Goal: Task Accomplishment & Management: Manage account settings

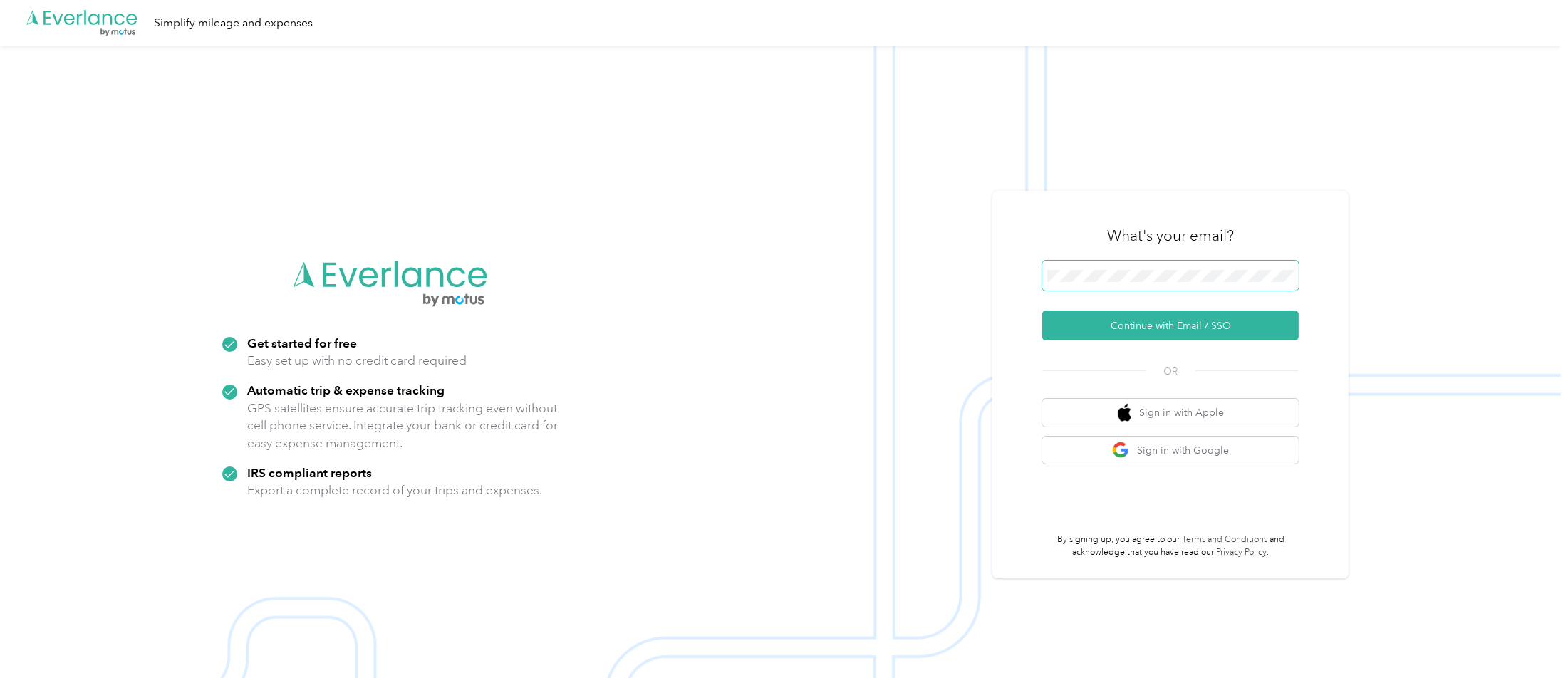
click at [1042, 310] on button "Continue with Email / SSO" at bounding box center [1170, 325] width 256 height 30
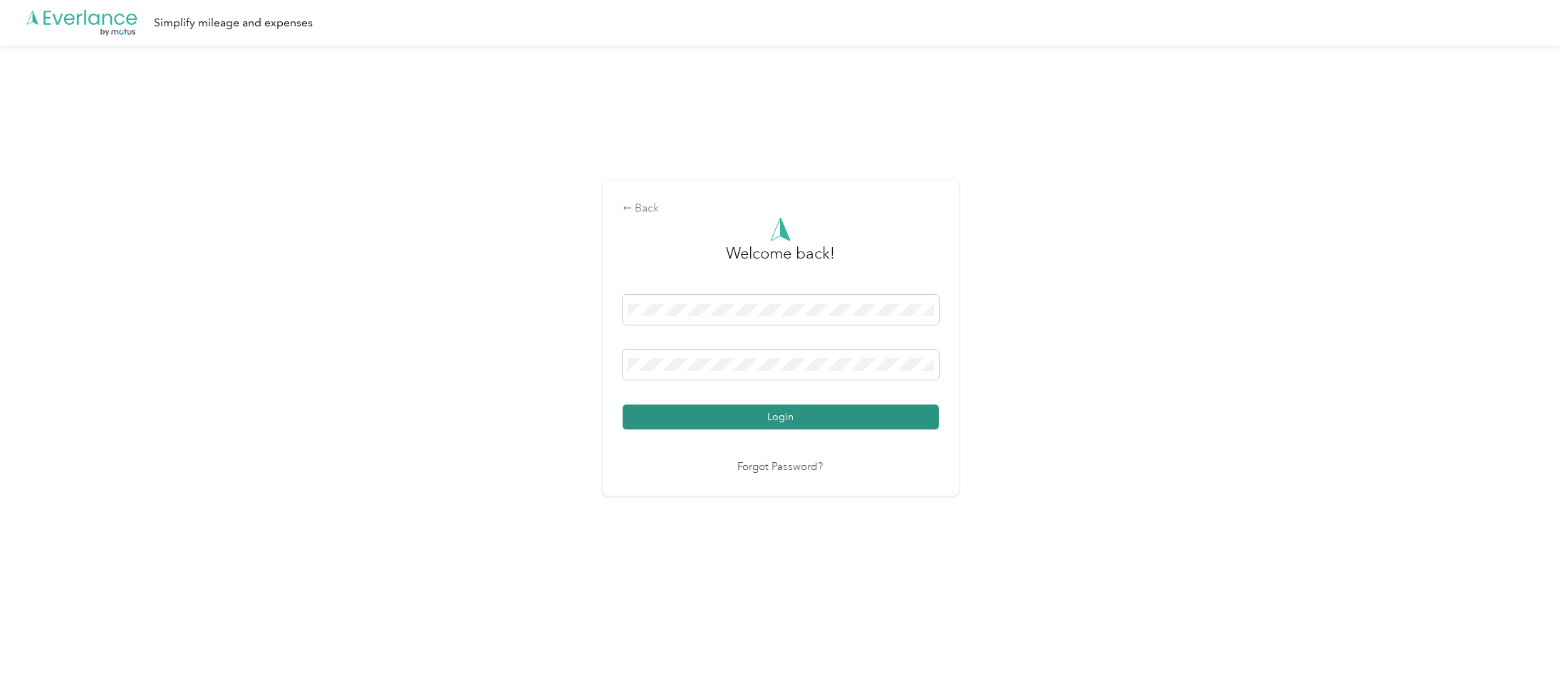
click at [857, 427] on button "Login" at bounding box center [780, 417] width 317 height 25
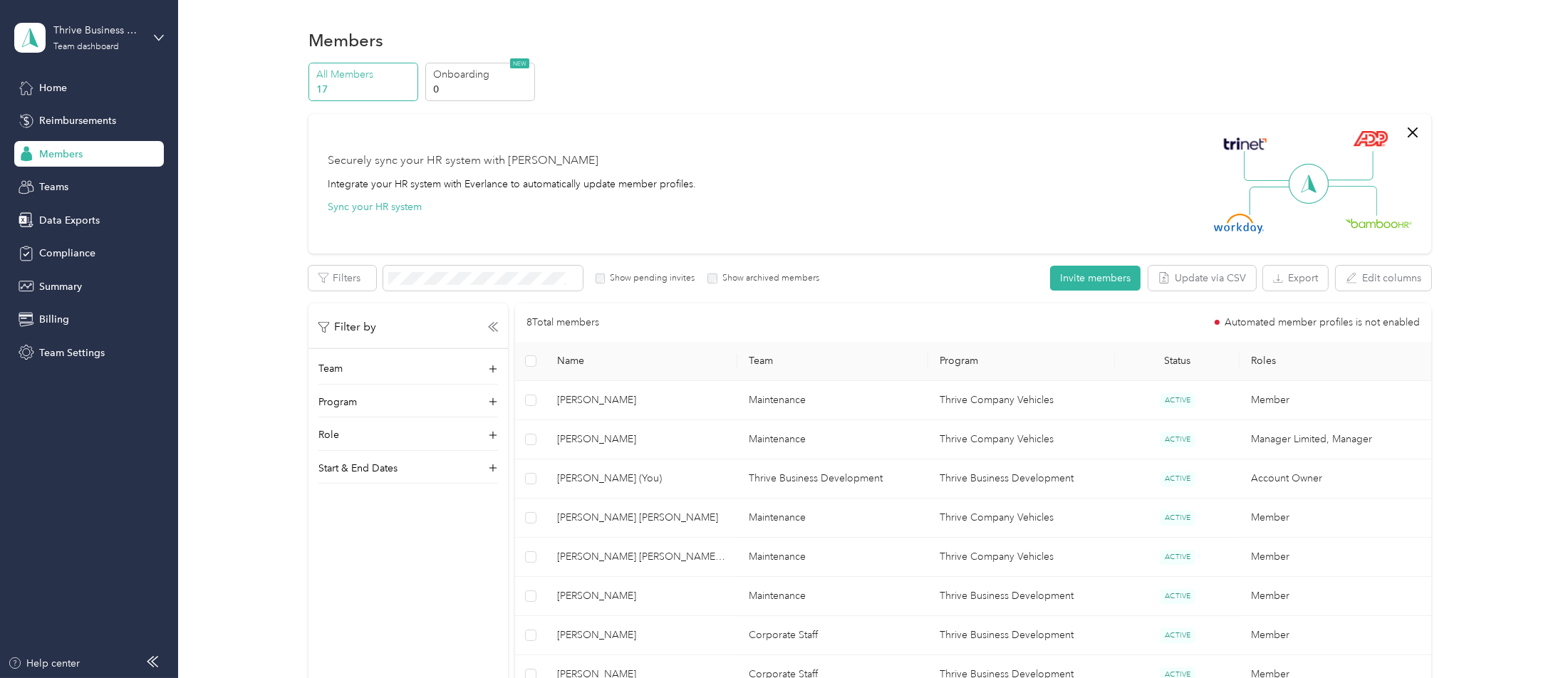
click at [762, 131] on div "Securely sync your HR system with Everlance Integrate your HR system with Everl…" at bounding box center [869, 184] width 1123 height 140
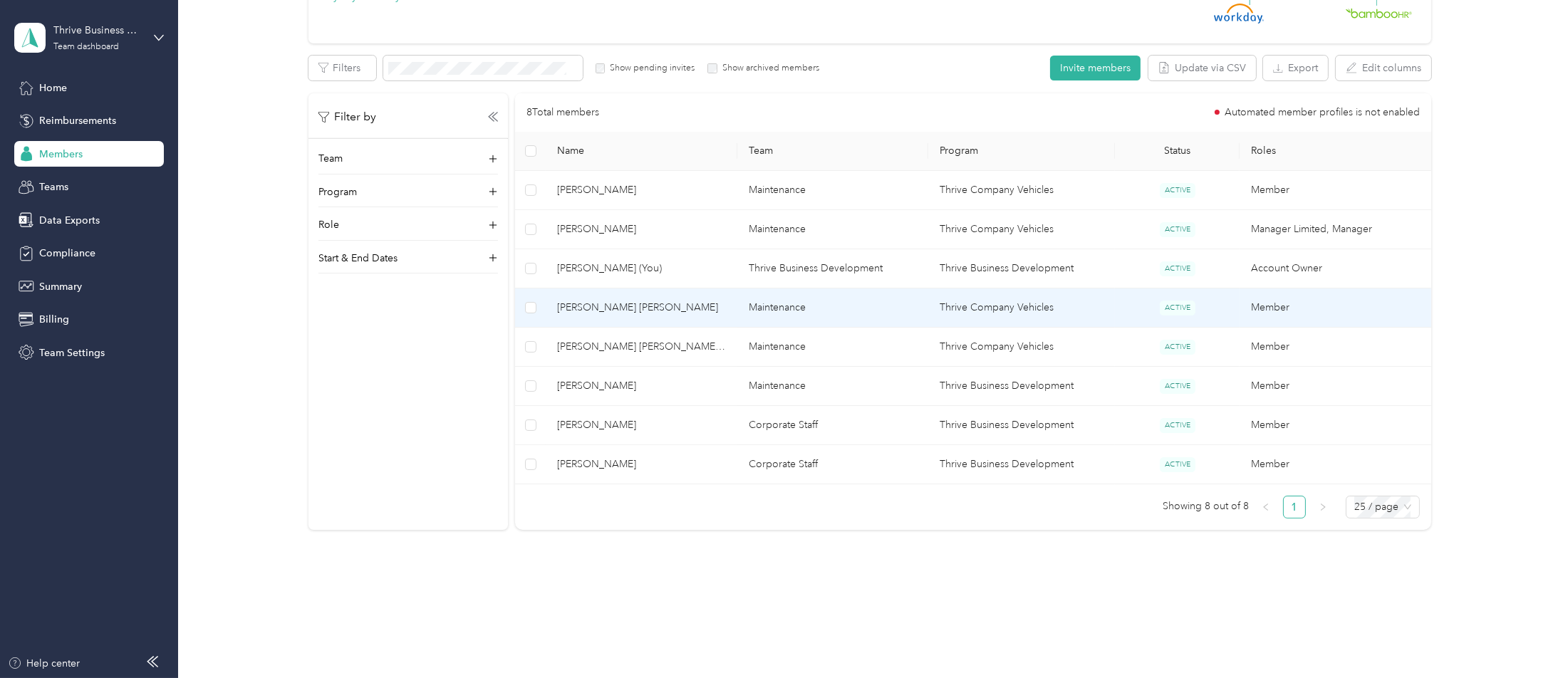
scroll to position [243, 0]
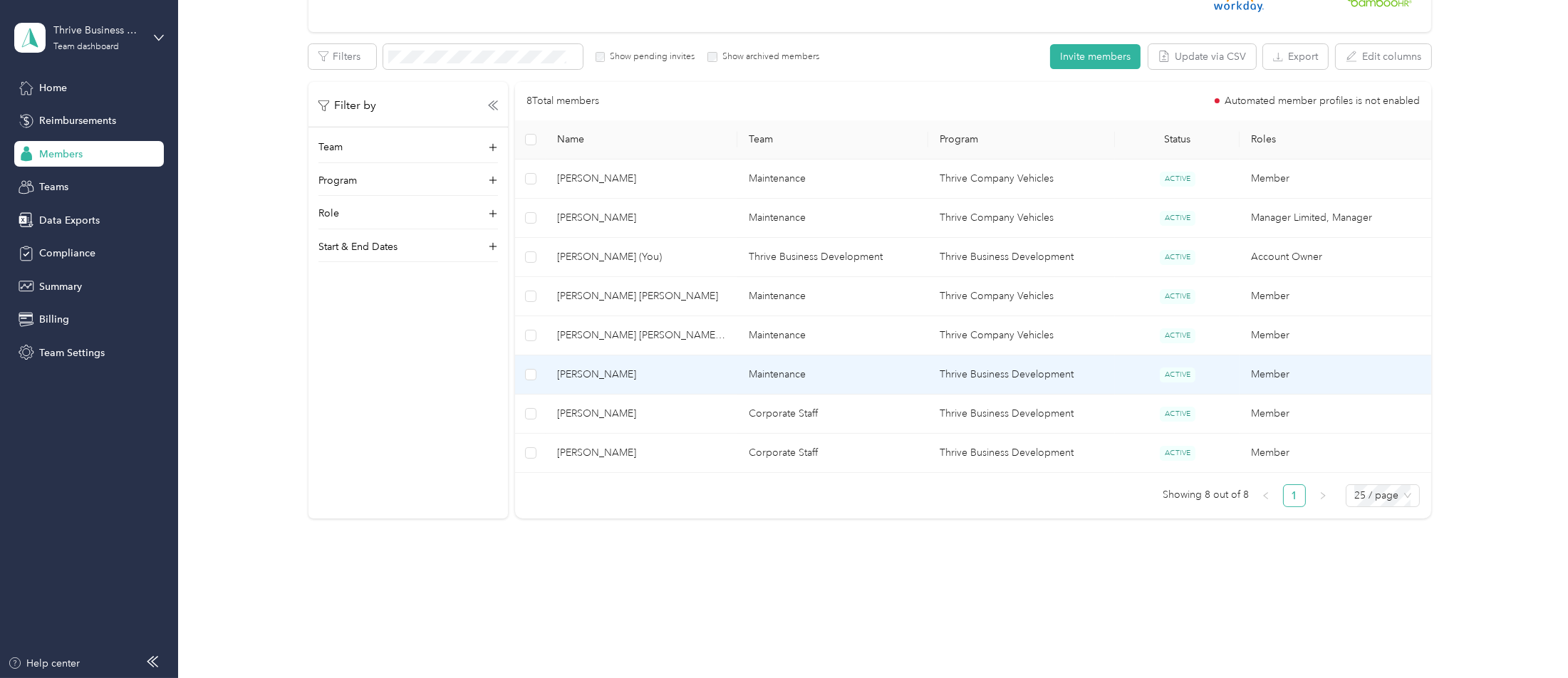
click at [640, 367] on span "[PERSON_NAME]" at bounding box center [641, 374] width 169 height 16
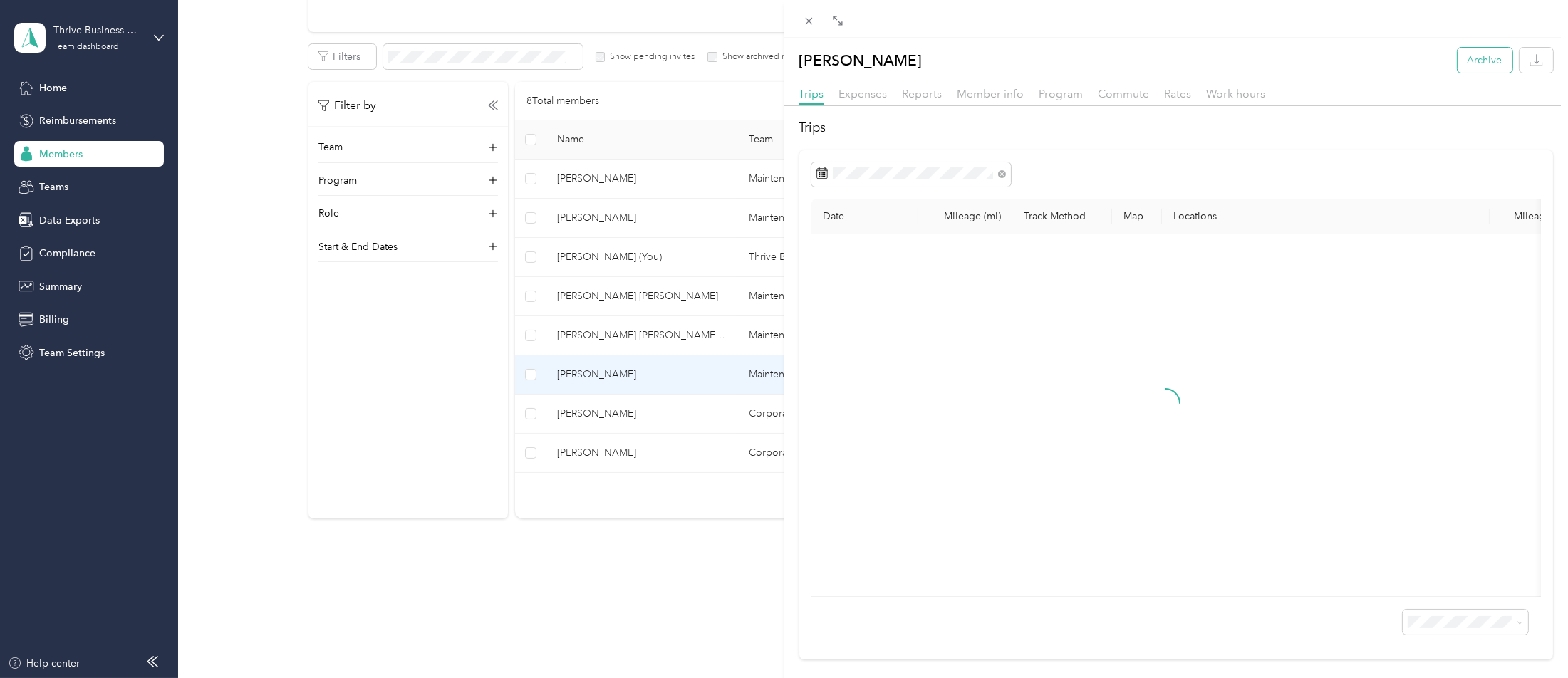
click at [1458, 63] on button "Archive" at bounding box center [1486, 60] width 55 height 25
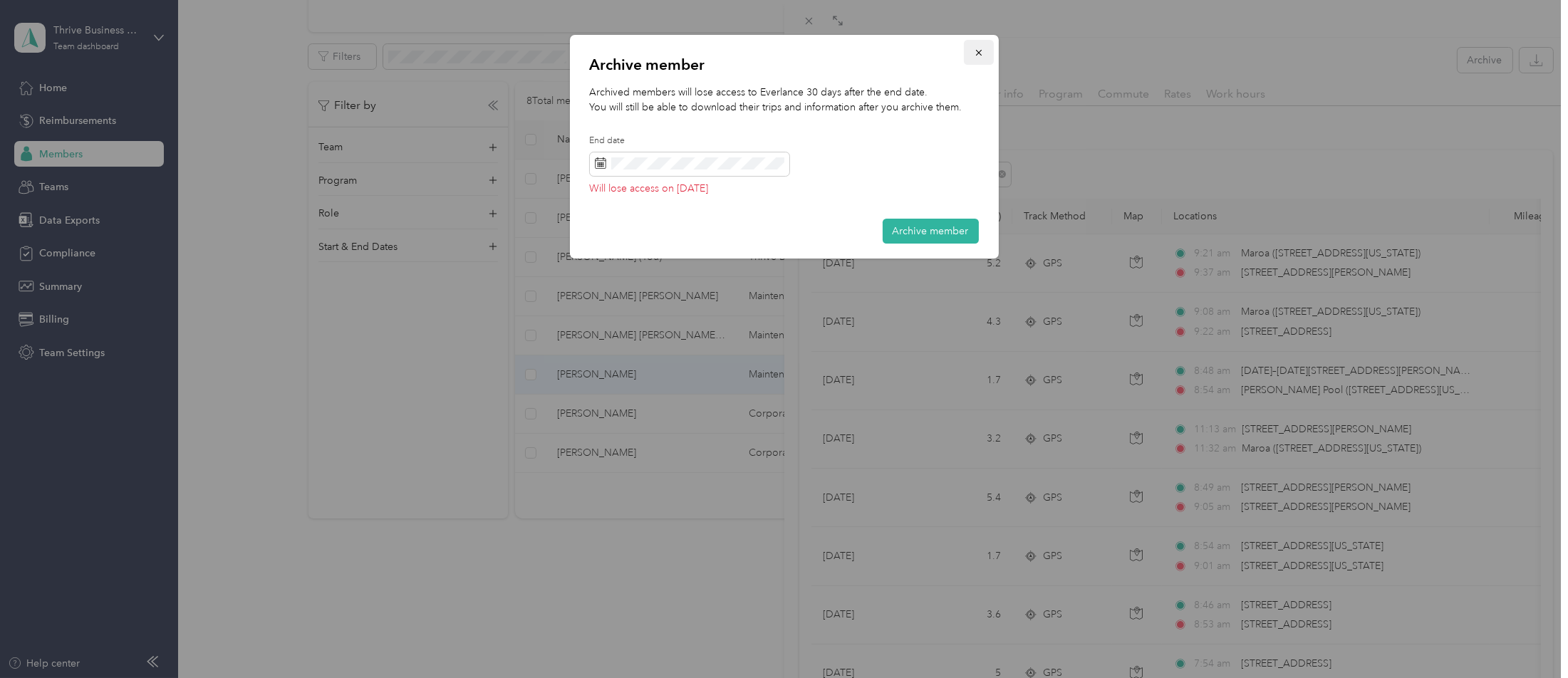
click at [969, 44] on button "button" at bounding box center [979, 52] width 30 height 25
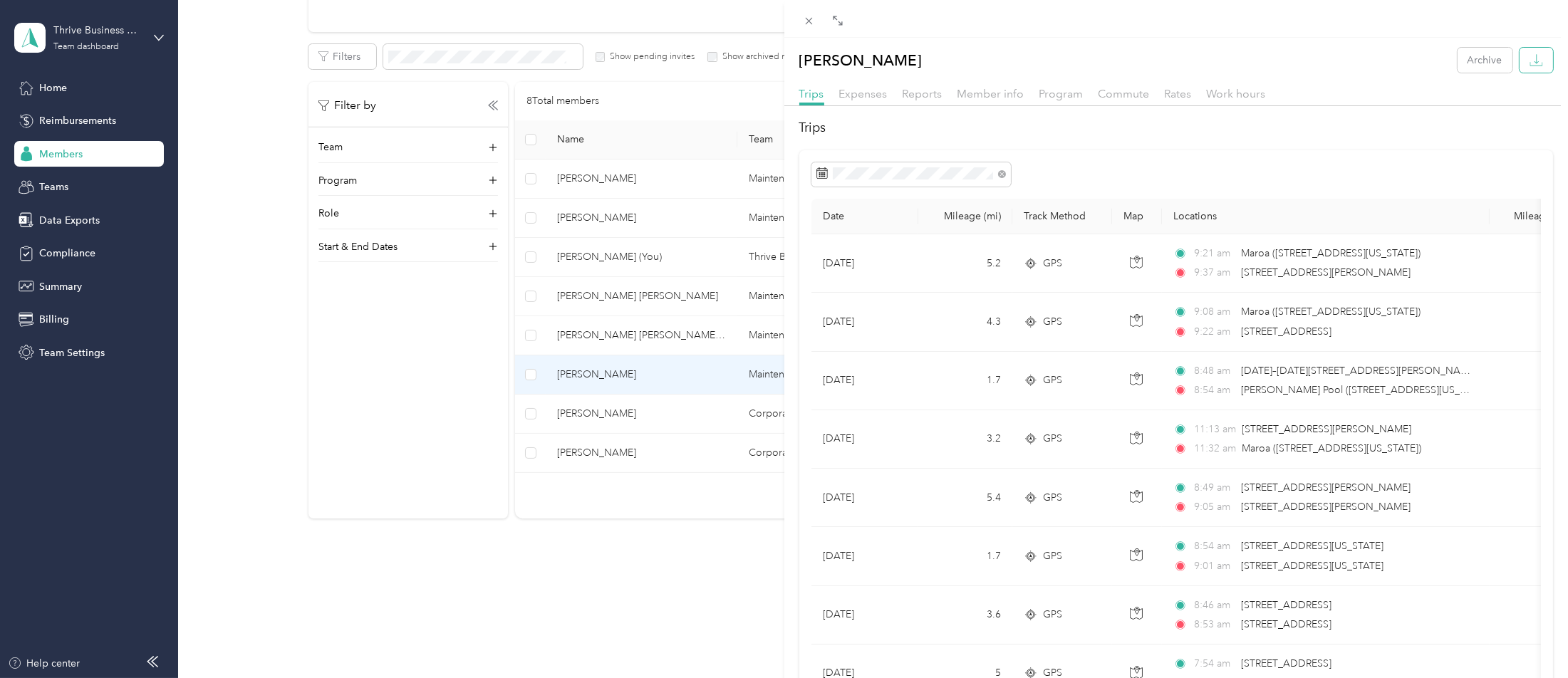
click at [1530, 54] on icon "button" at bounding box center [1537, 61] width 13 height 13
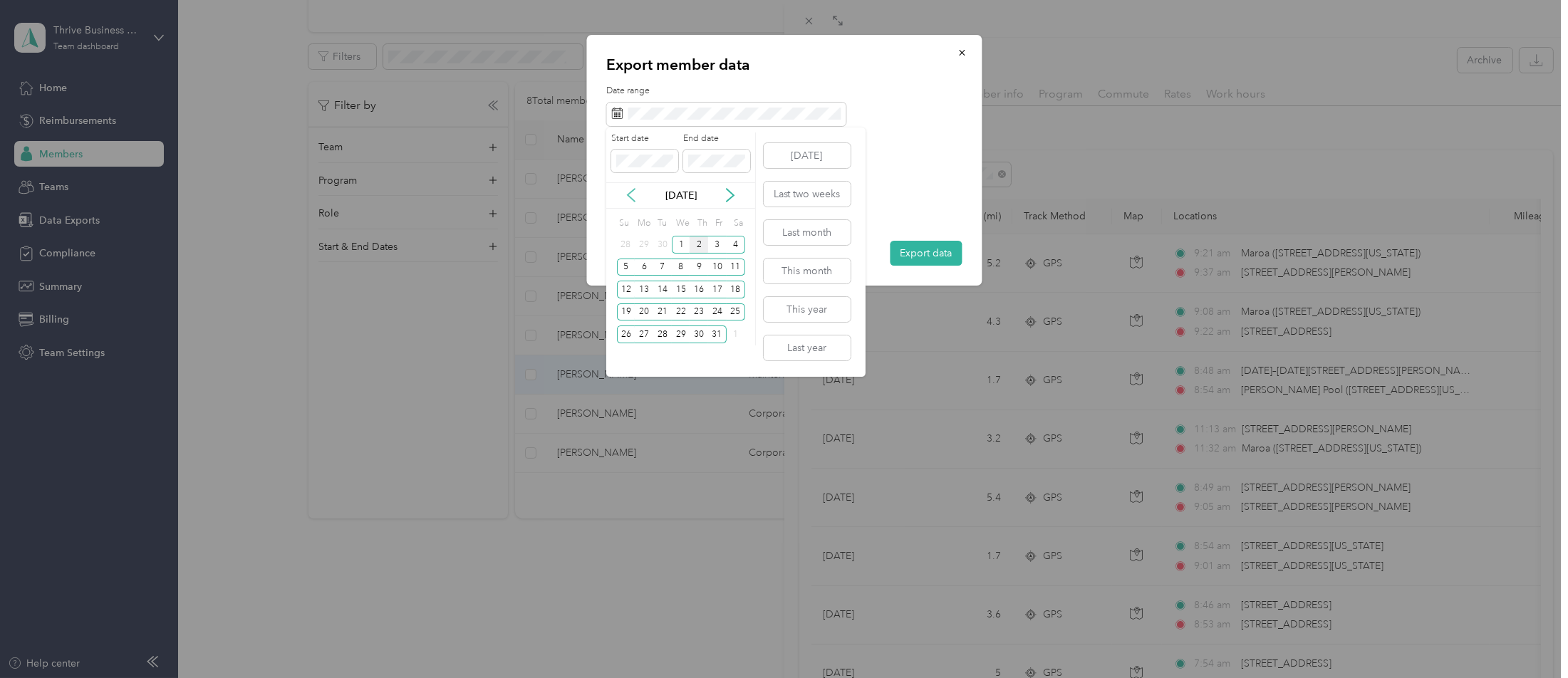
click at [635, 200] on icon at bounding box center [632, 196] width 8 height 13
click at [663, 294] on div "16" at bounding box center [663, 289] width 19 height 18
click at [669, 336] on div "30" at bounding box center [663, 334] width 19 height 18
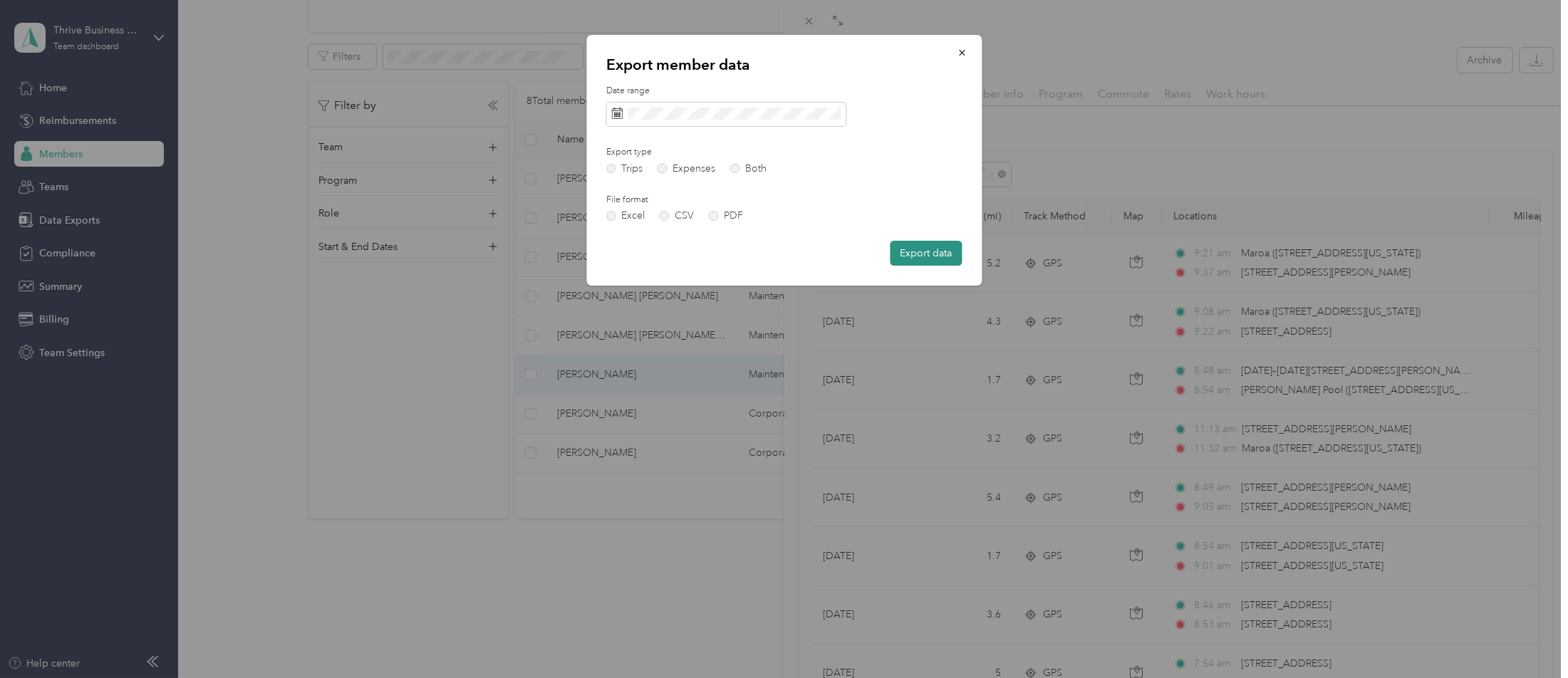
click at [915, 256] on button "Export data" at bounding box center [926, 253] width 72 height 25
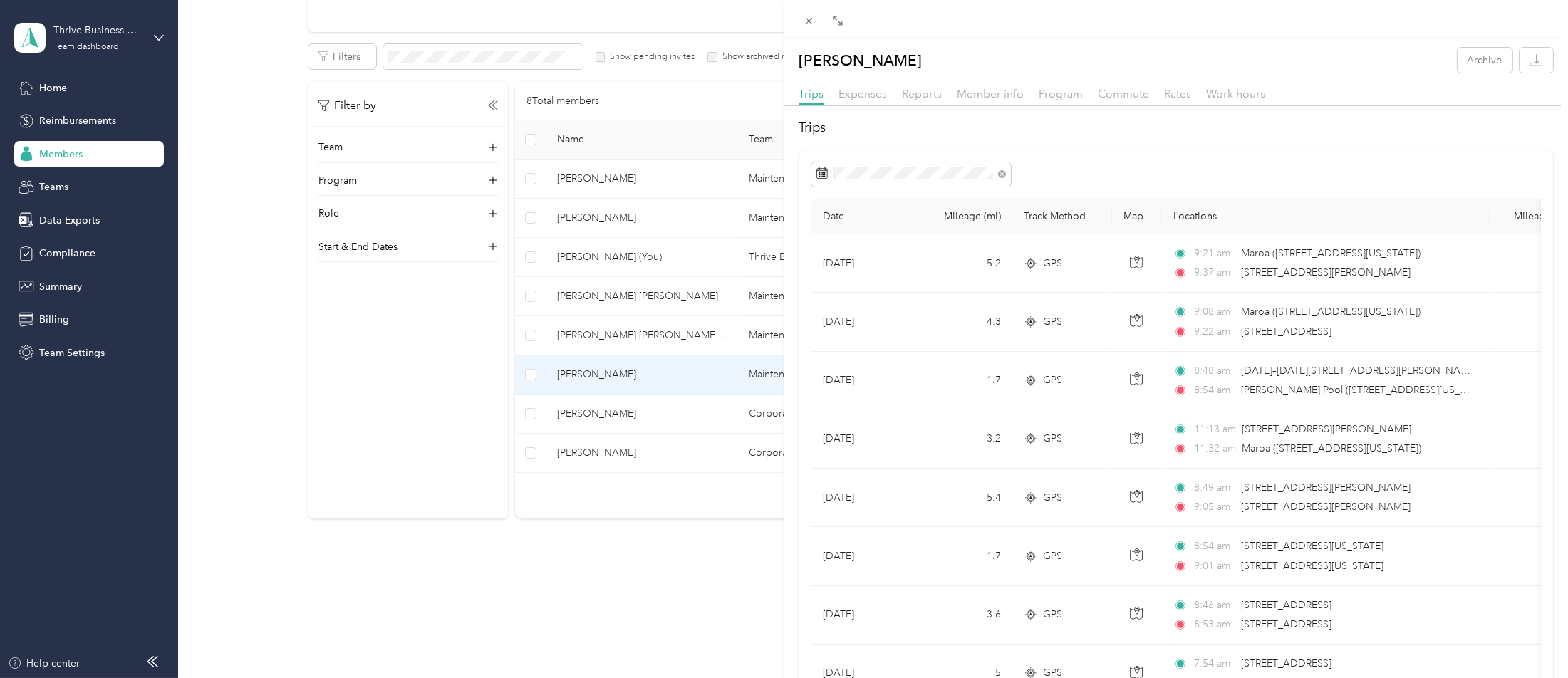
click at [609, 398] on div "[PERSON_NAME] Archive Trips Expenses Reports Member info Program Commute Rates …" at bounding box center [784, 339] width 1568 height 678
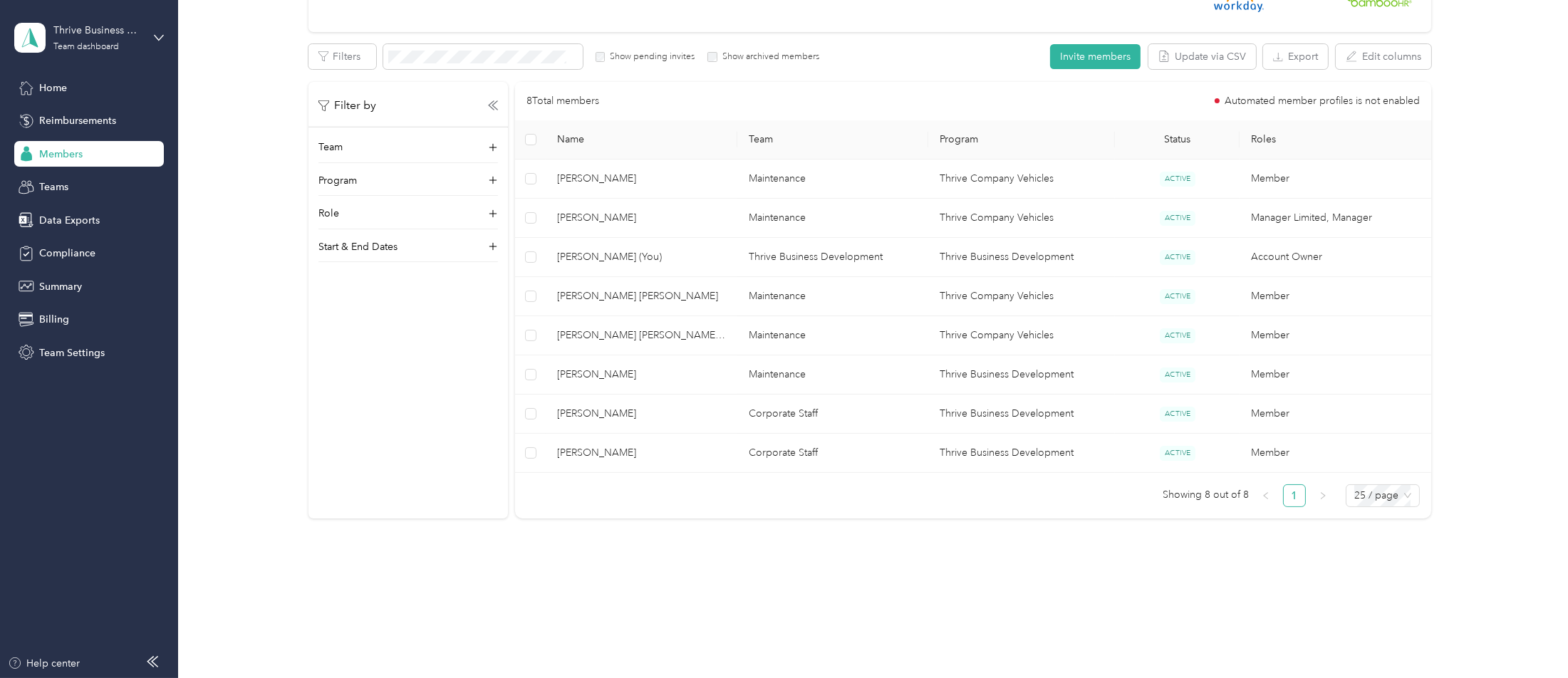
click at [608, 395] on div at bounding box center [784, 339] width 1568 height 678
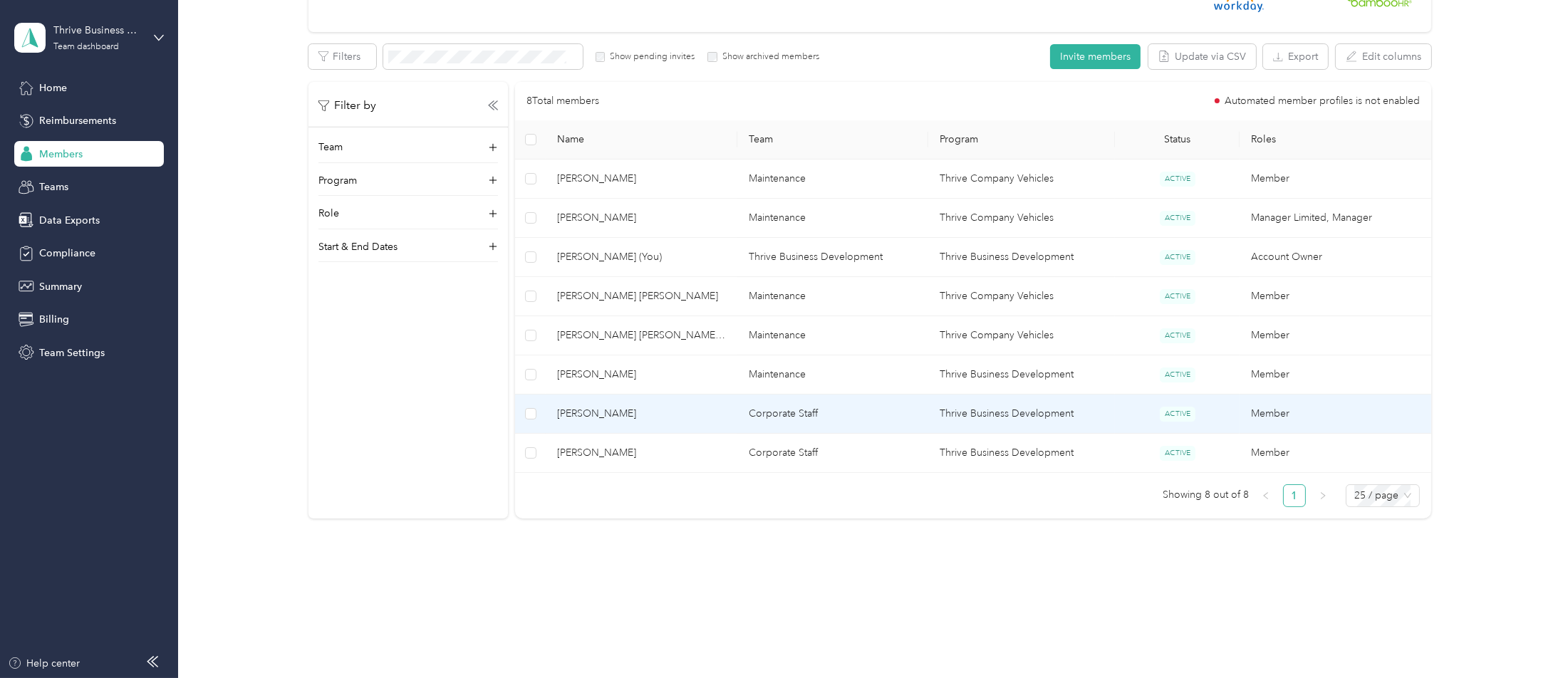
click at [594, 406] on span "[PERSON_NAME]" at bounding box center [641, 413] width 169 height 16
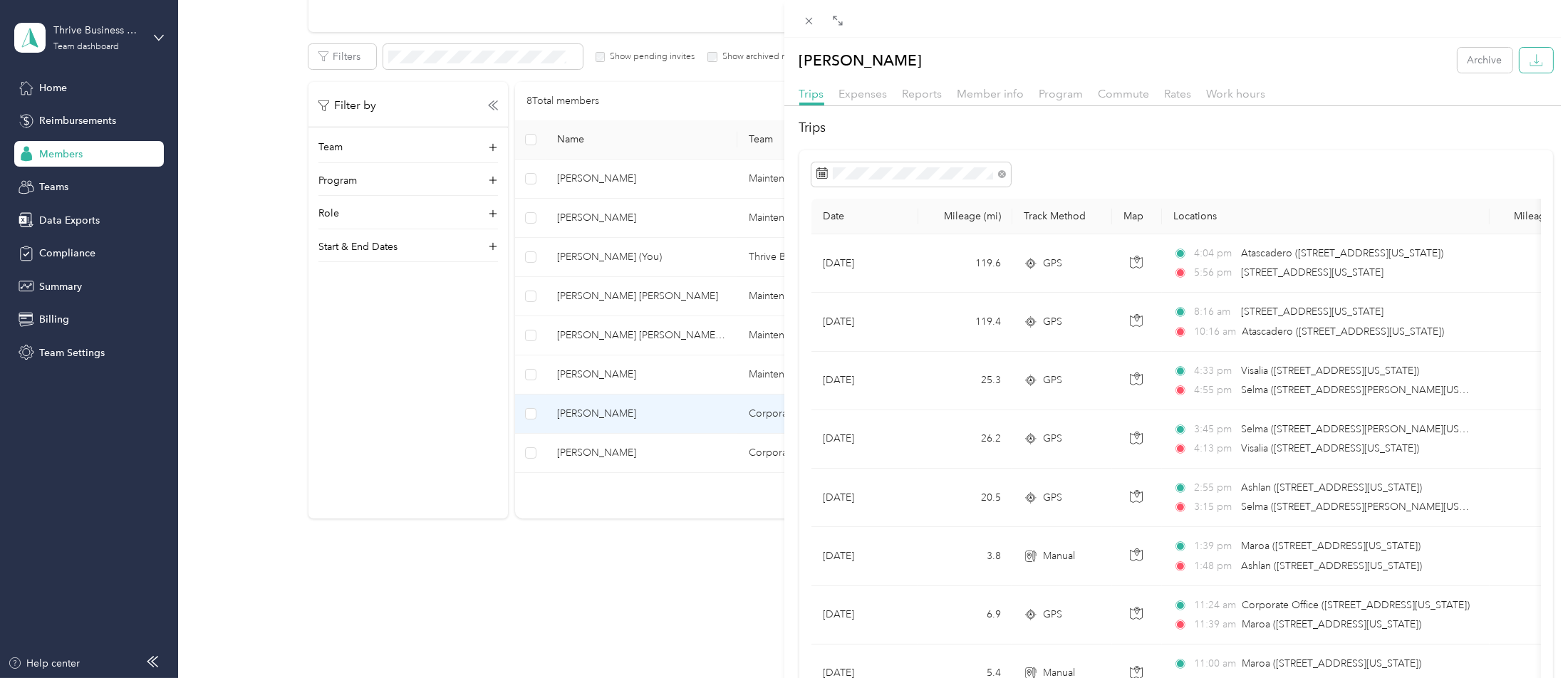
click at [1526, 63] on button "button" at bounding box center [1536, 60] width 33 height 25
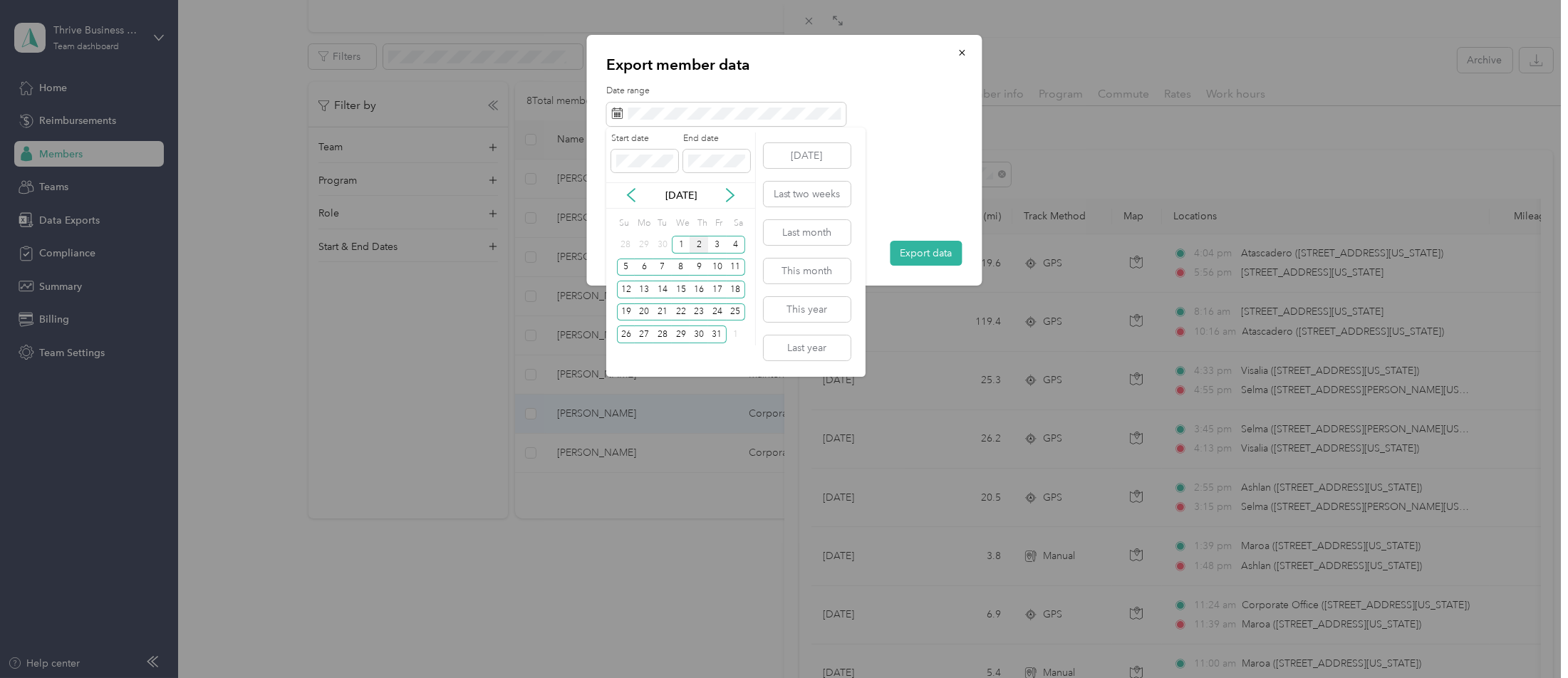
click at [635, 202] on icon at bounding box center [631, 195] width 14 height 14
click at [657, 290] on div "16" at bounding box center [663, 289] width 19 height 18
click at [668, 337] on div "30" at bounding box center [663, 334] width 19 height 18
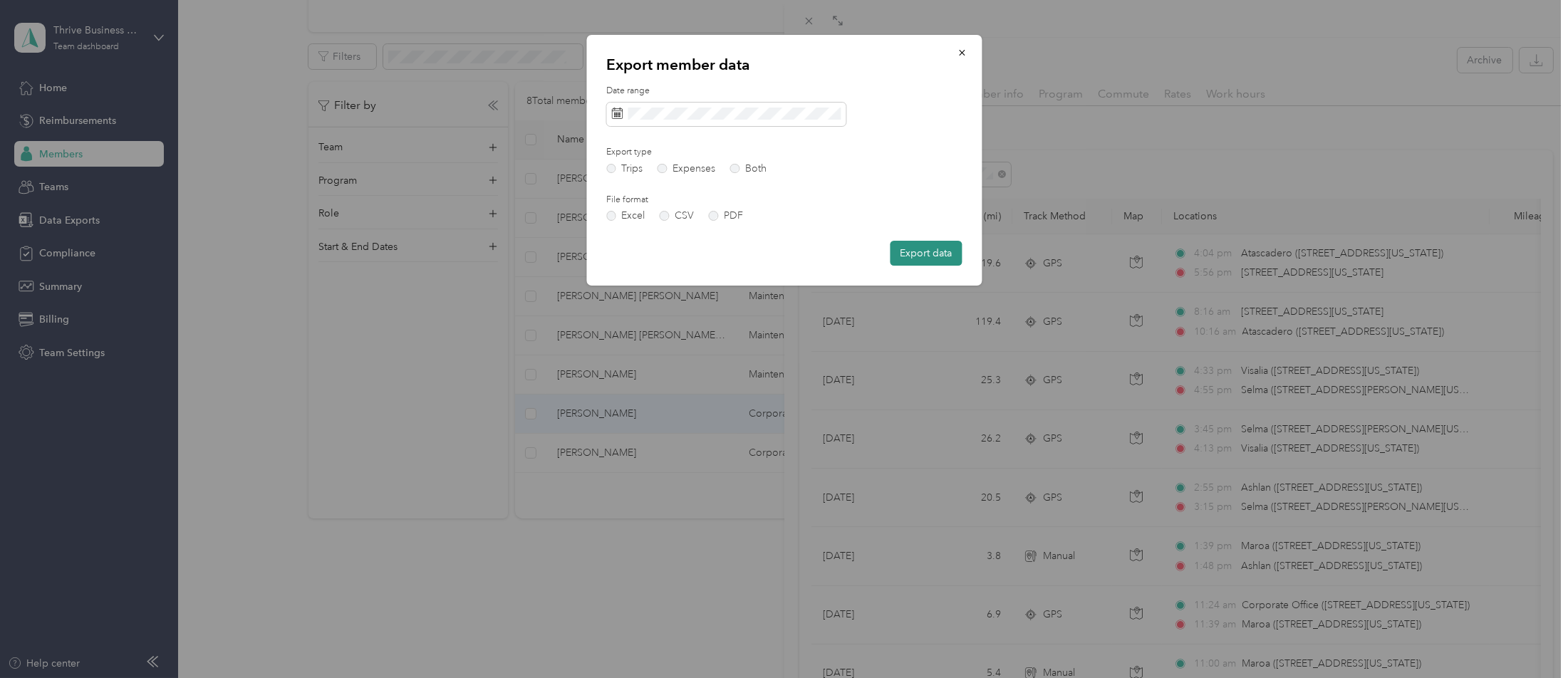
click at [937, 258] on button "Export data" at bounding box center [926, 253] width 72 height 25
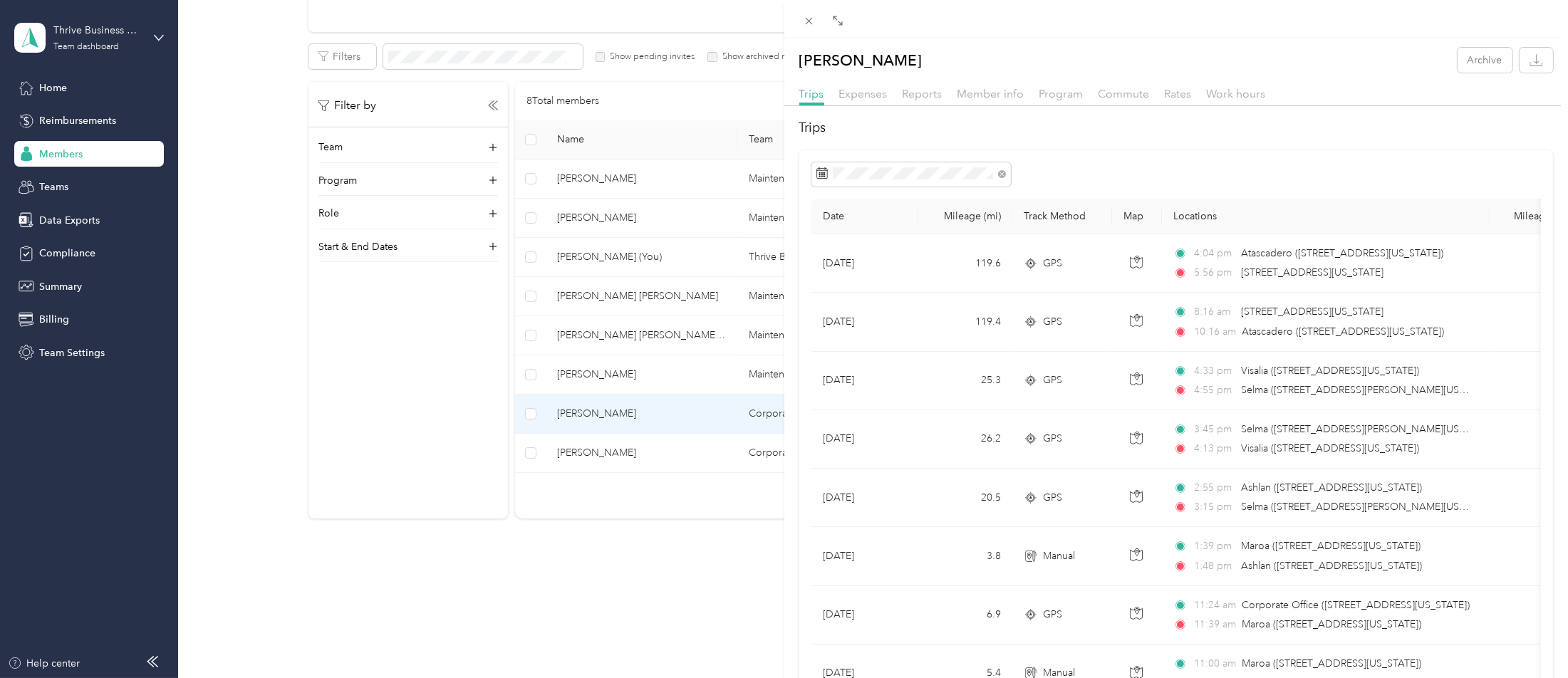
click at [611, 426] on div "[PERSON_NAME] Archive Trips Expenses Reports Member info Program Commute Rates …" at bounding box center [784, 339] width 1568 height 678
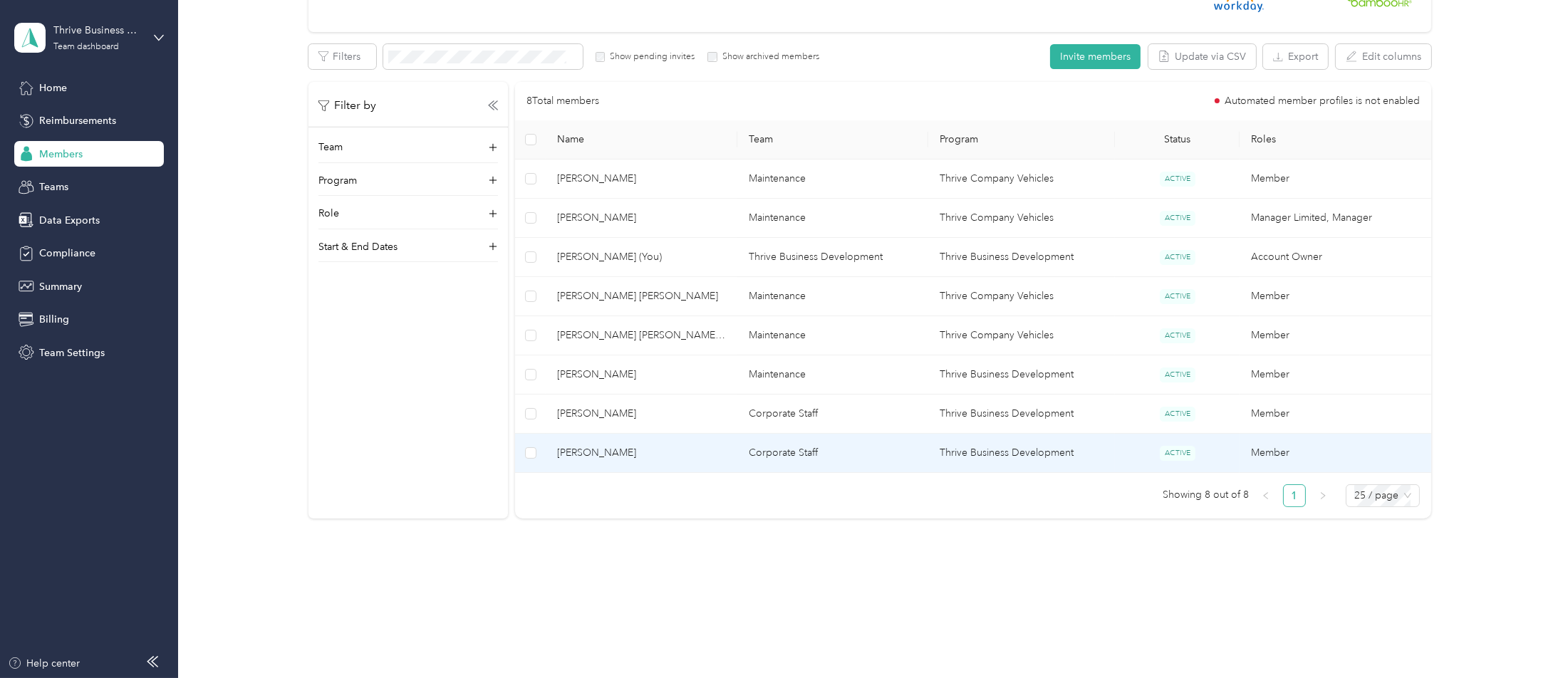
click at [590, 445] on span "[PERSON_NAME]" at bounding box center [641, 453] width 169 height 16
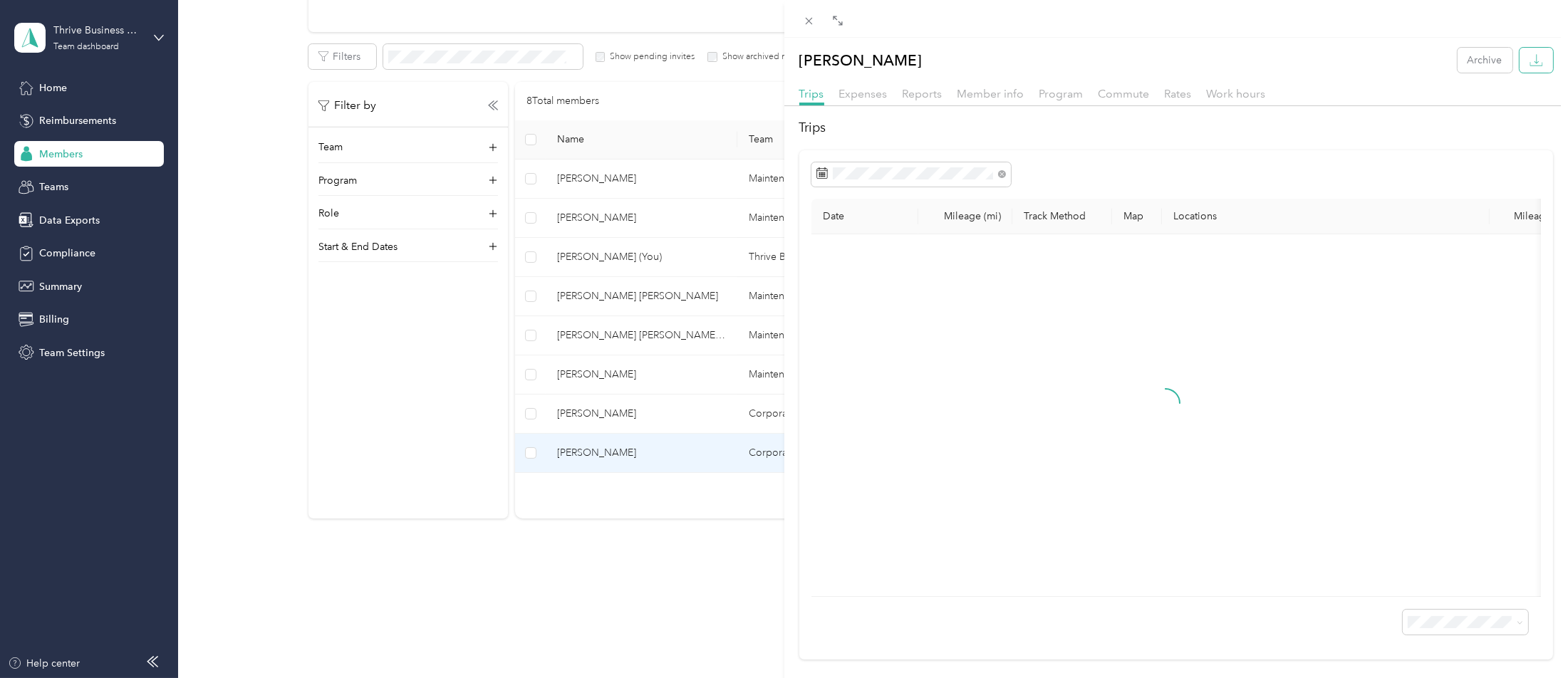
click at [1528, 62] on button "button" at bounding box center [1536, 60] width 33 height 25
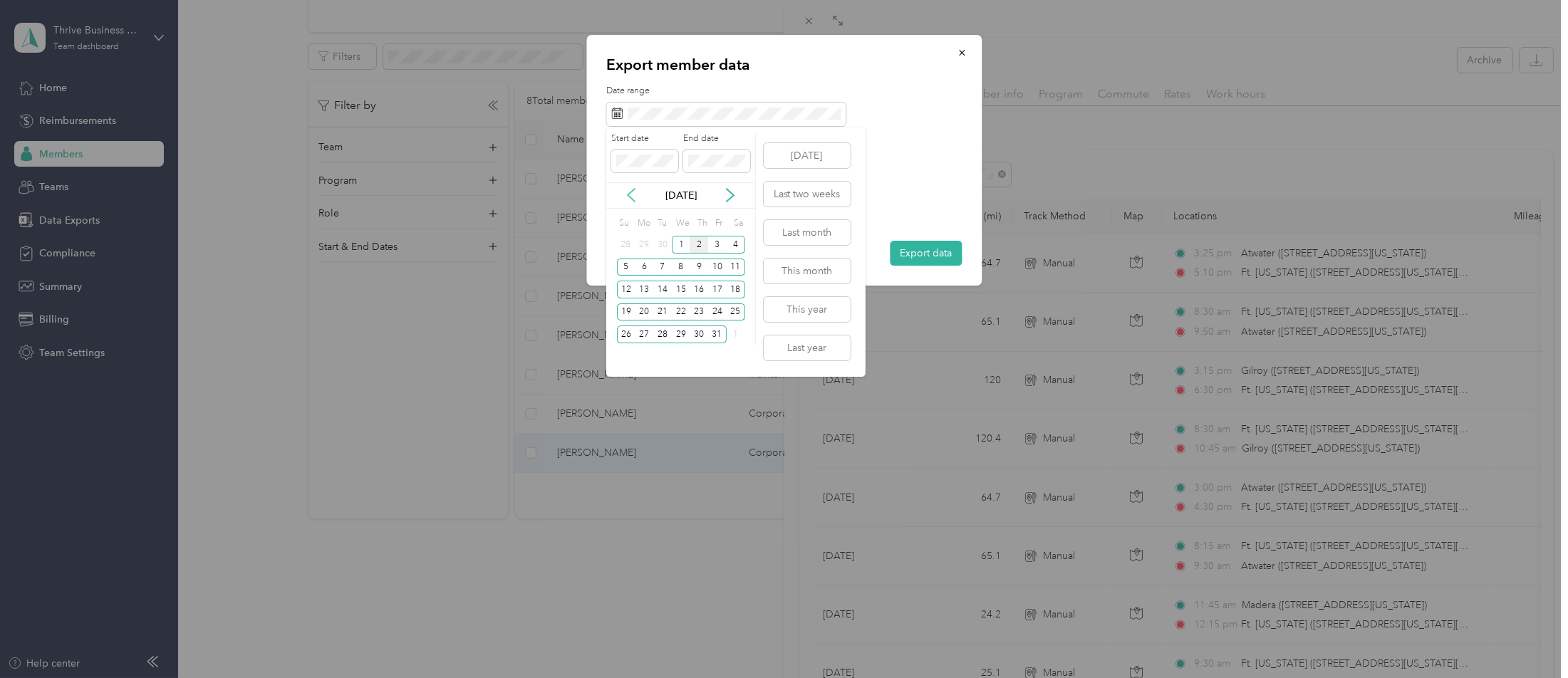
click at [629, 189] on icon at bounding box center [631, 195] width 14 height 14
click at [660, 287] on div "16" at bounding box center [663, 289] width 19 height 18
click at [668, 337] on div "30" at bounding box center [663, 334] width 19 height 18
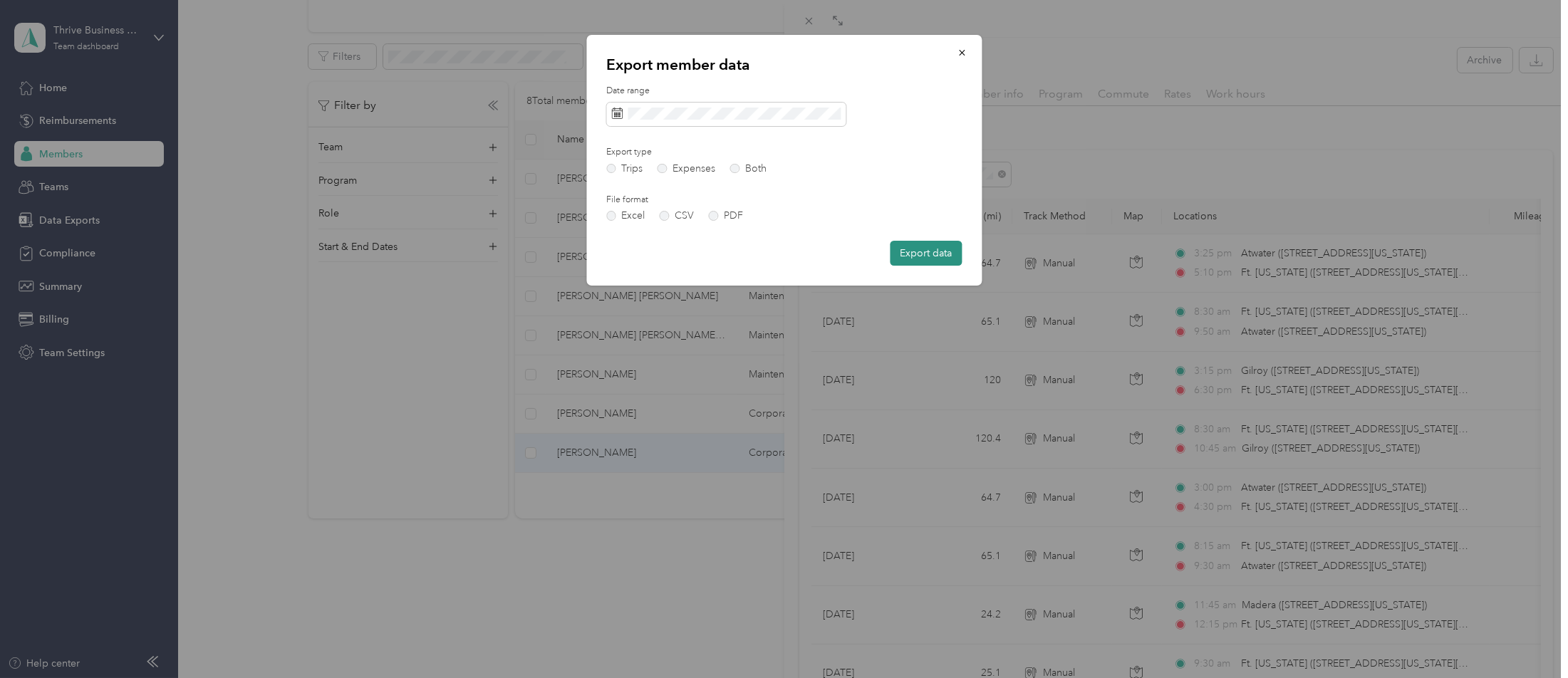
click at [938, 253] on button "Export data" at bounding box center [926, 253] width 72 height 25
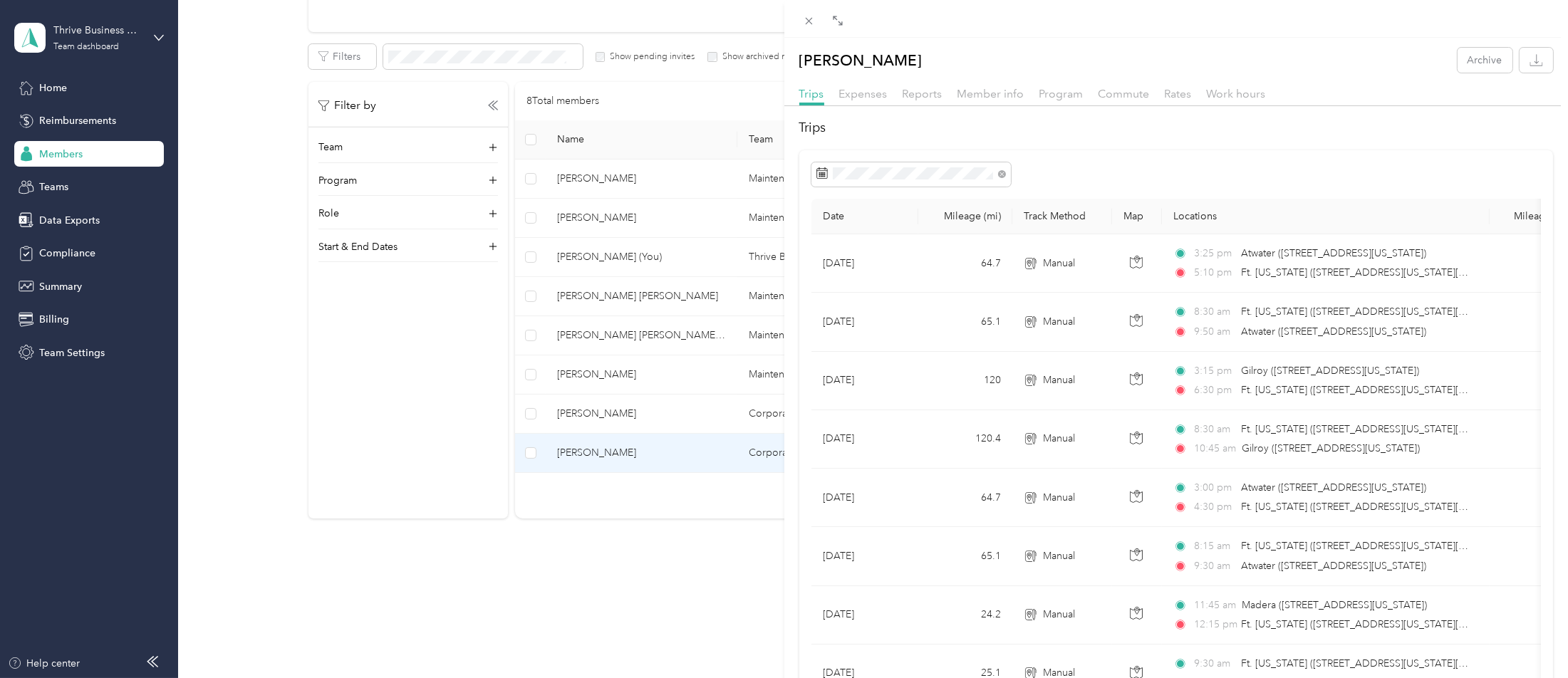
click at [642, 531] on div "[PERSON_NAME] Archive Trips Expenses Reports Member info Program Commute Rates …" at bounding box center [784, 339] width 1568 height 678
